Goal: Understand process/instructions

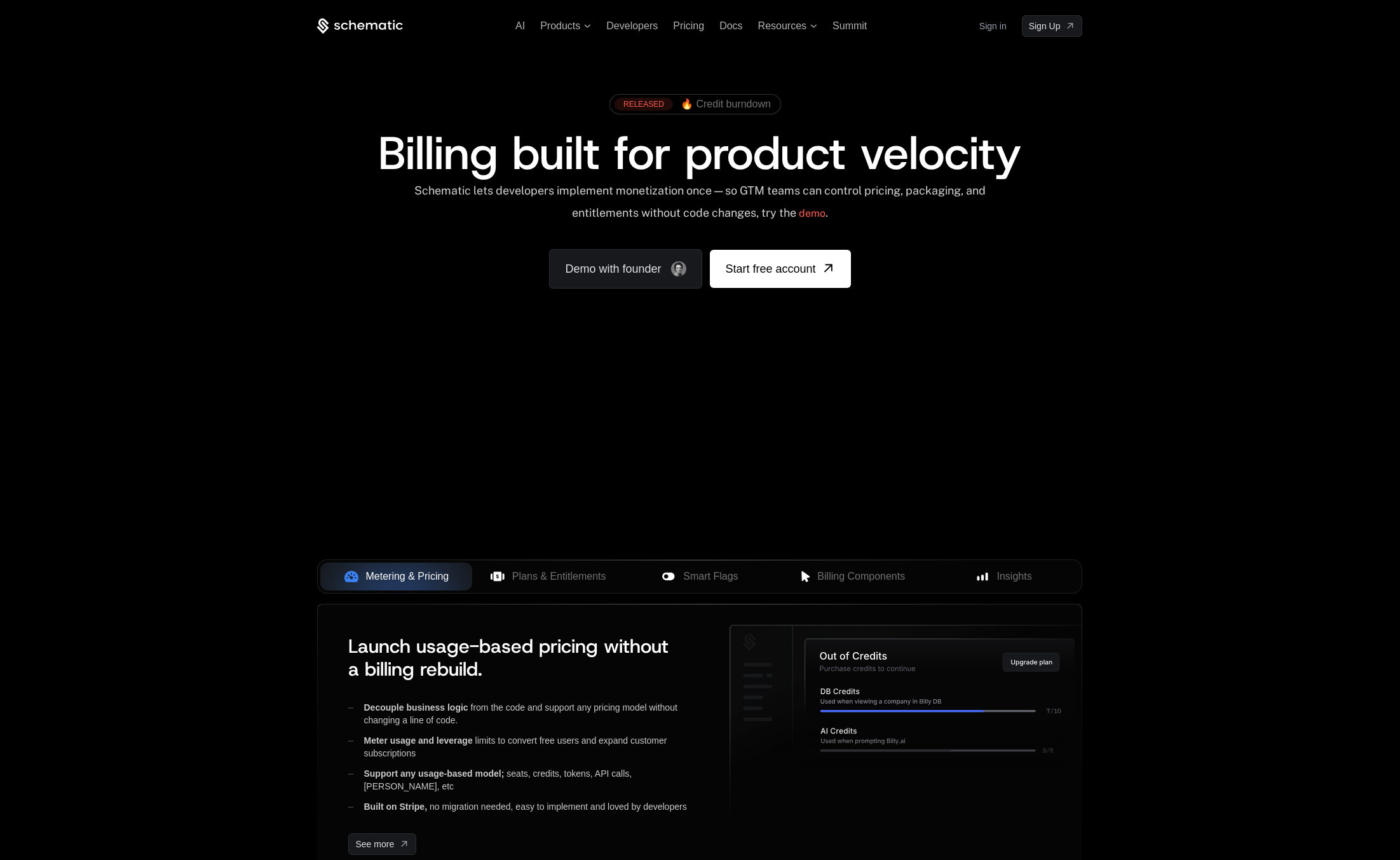
click at [994, 25] on link "Sign in" at bounding box center [993, 26] width 27 height 20
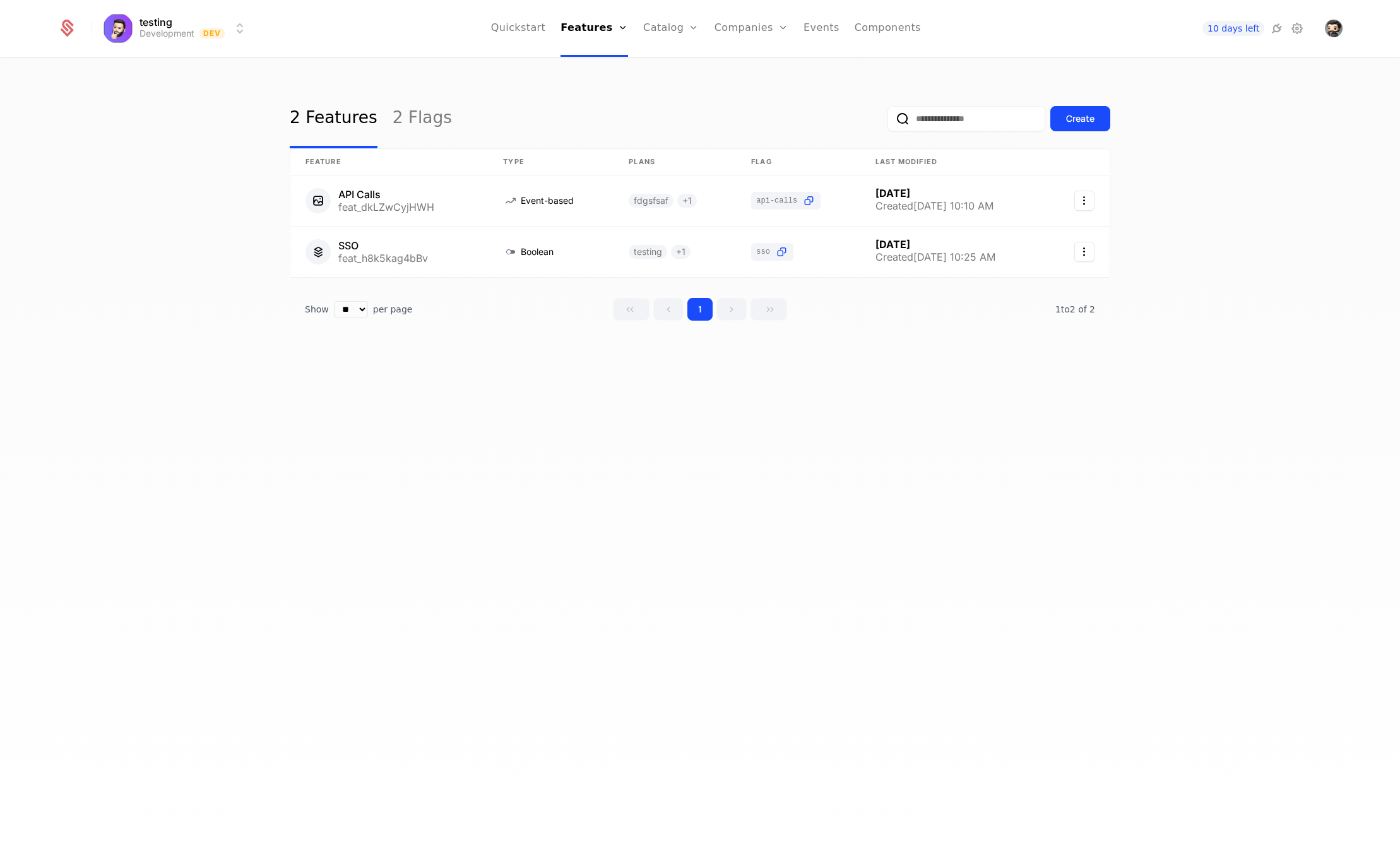
click at [685, 126] on link "Configuration" at bounding box center [690, 122] width 65 height 10
